Goal: Find specific page/section: Find specific page/section

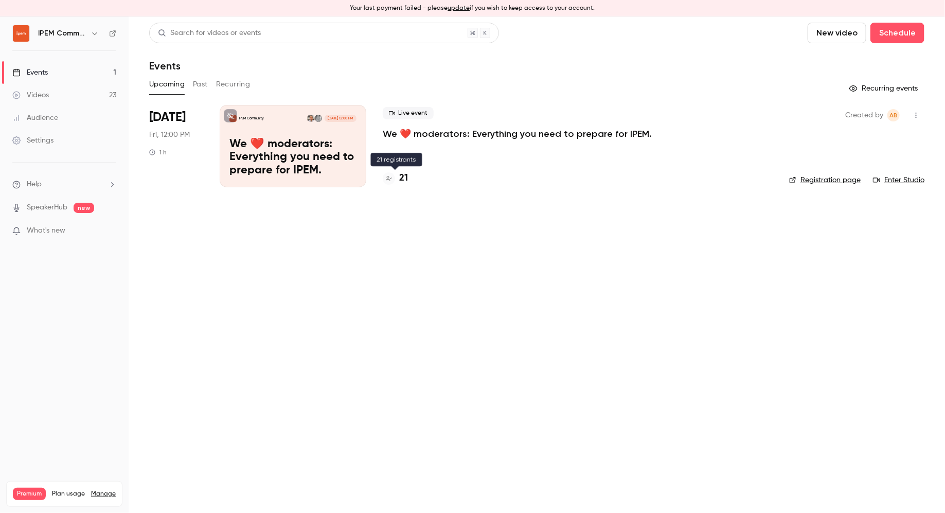
click at [404, 177] on h4 "21" at bounding box center [403, 178] width 9 height 14
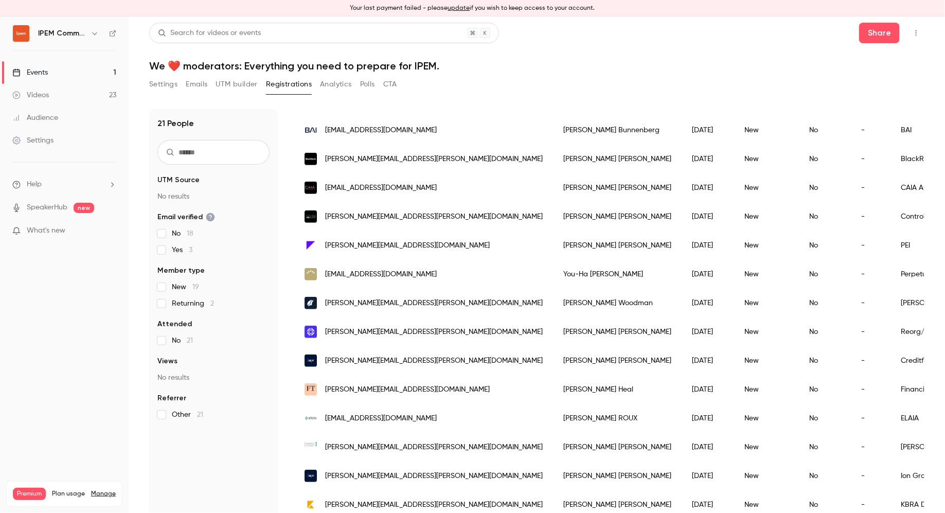
scroll to position [302, 0]
click at [30, 334] on nav "IPEM Community Events 1 Videos 23 Audience Settings Help SpeakerHub new What's …" at bounding box center [64, 264] width 129 height 497
